Goal: Task Accomplishment & Management: Use online tool/utility

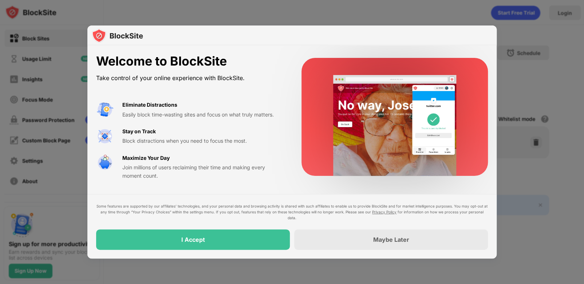
click at [229, 242] on div "I Accept" at bounding box center [193, 239] width 194 height 20
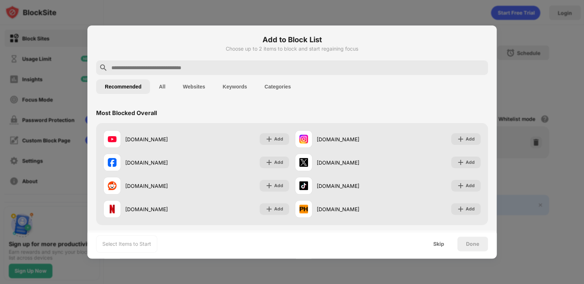
click at [191, 65] on input "text" at bounding box center [298, 67] width 374 height 9
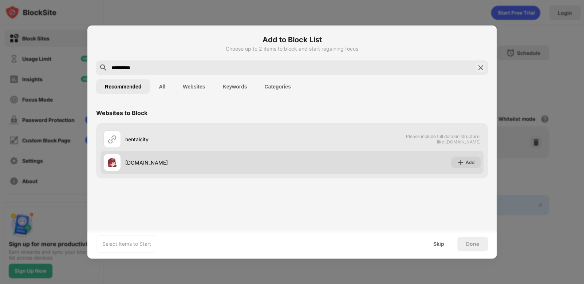
type input "**********"
click at [466, 163] on div "Add" at bounding box center [470, 162] width 9 height 7
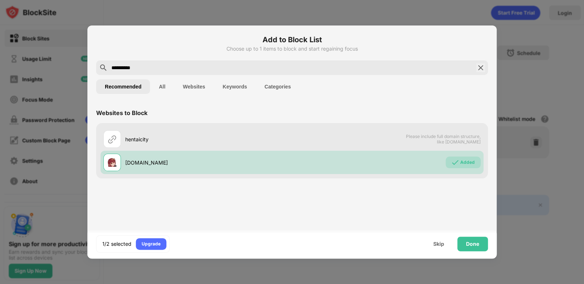
click at [476, 68] on img at bounding box center [480, 67] width 9 height 9
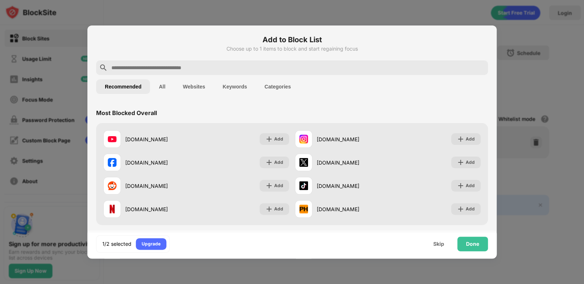
click at [473, 68] on input "text" at bounding box center [298, 67] width 374 height 9
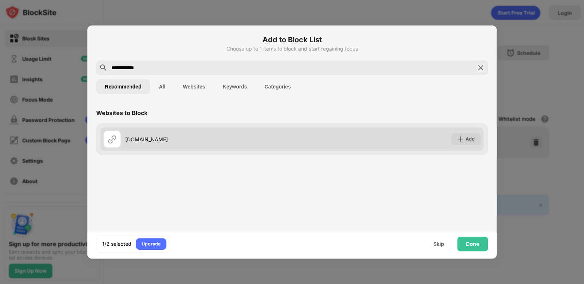
type input "**********"
click at [466, 140] on div "Add" at bounding box center [465, 139] width 29 height 12
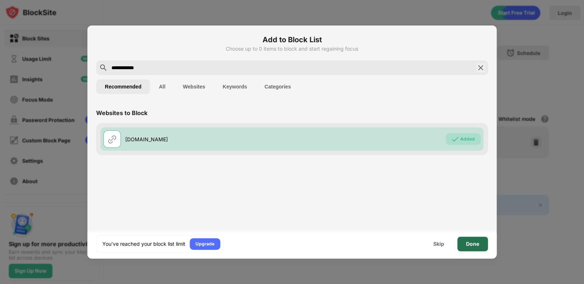
click at [471, 241] on div "Done" at bounding box center [472, 244] width 13 height 6
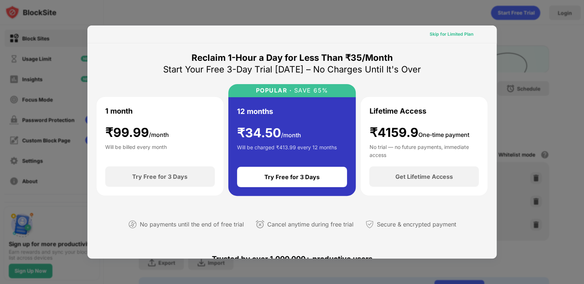
click at [450, 31] on div "Skip for Limited Plan" at bounding box center [452, 34] width 44 height 7
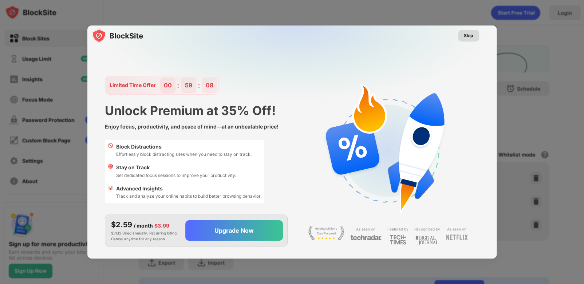
click at [473, 33] on div "Skip" at bounding box center [468, 36] width 21 height 12
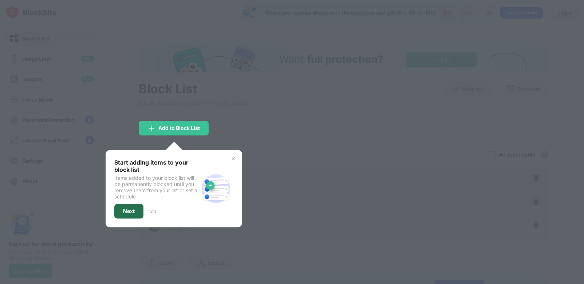
click at [131, 211] on div "Next" at bounding box center [129, 211] width 12 height 6
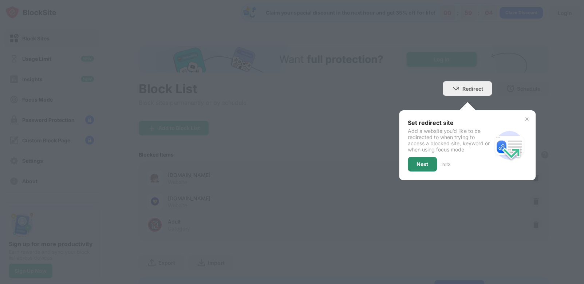
click at [416, 163] on div "Next" at bounding box center [422, 164] width 12 height 6
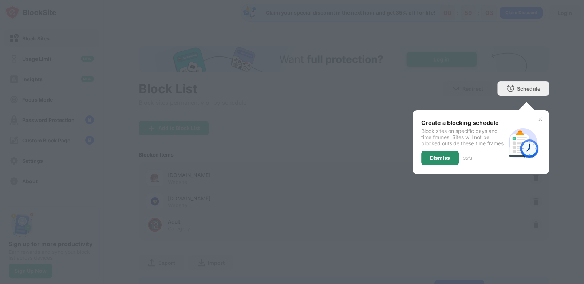
click at [430, 161] on div "Dismiss" at bounding box center [440, 158] width 20 height 6
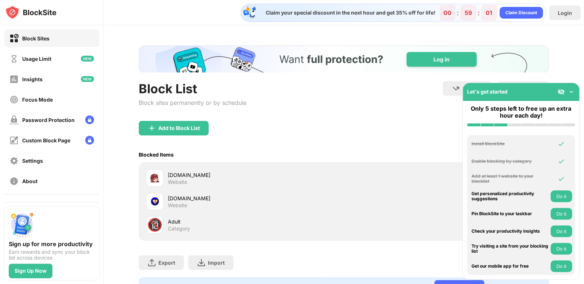
scroll to position [39, 0]
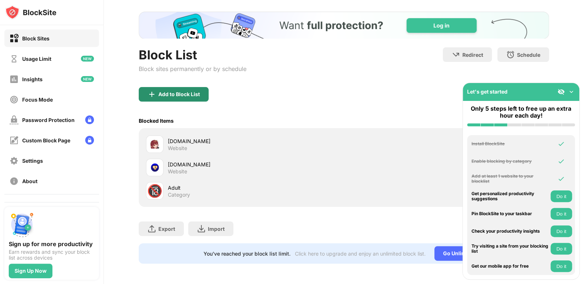
click at [155, 90] on img at bounding box center [151, 94] width 9 height 9
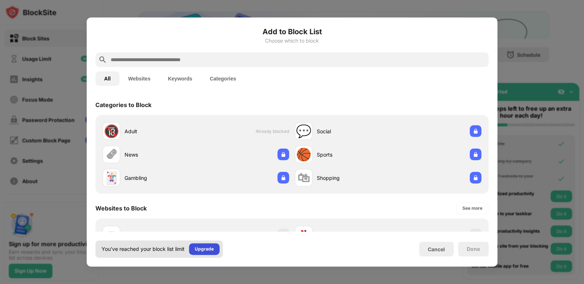
click at [203, 248] on div "Upgrade" at bounding box center [204, 248] width 19 height 7
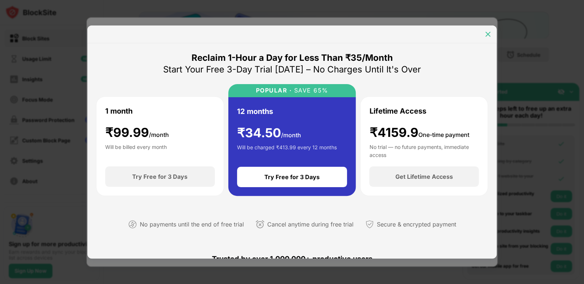
click at [485, 31] on img at bounding box center [487, 34] width 7 height 7
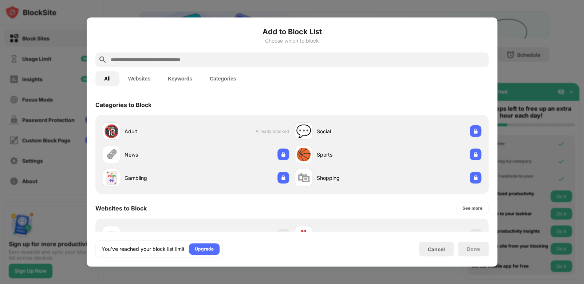
click at [546, 58] on div at bounding box center [292, 142] width 584 height 284
